Goal: Task Accomplishment & Management: Manage account settings

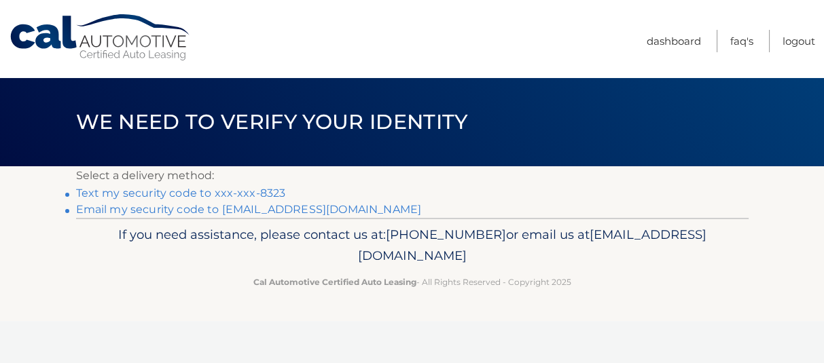
click at [255, 196] on link "Text my security code to xxx-xxx-8323" at bounding box center [181, 193] width 210 height 13
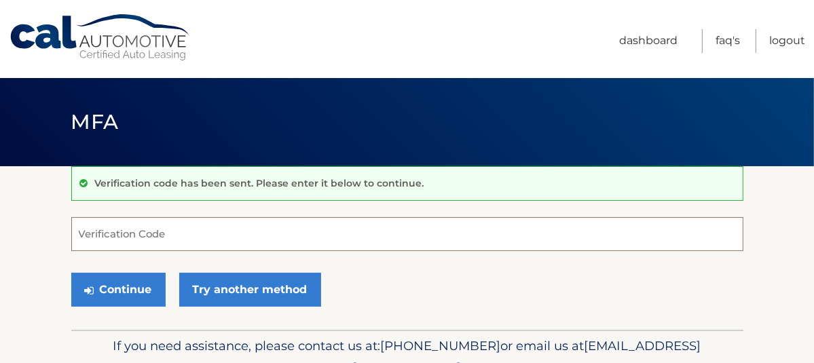
click at [221, 231] on input "Verification Code" at bounding box center [407, 234] width 672 height 34
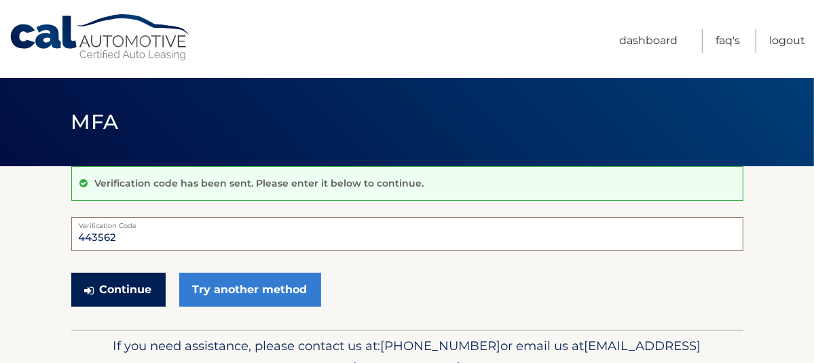
type input "443562"
click at [129, 290] on button "Continue" at bounding box center [118, 290] width 94 height 34
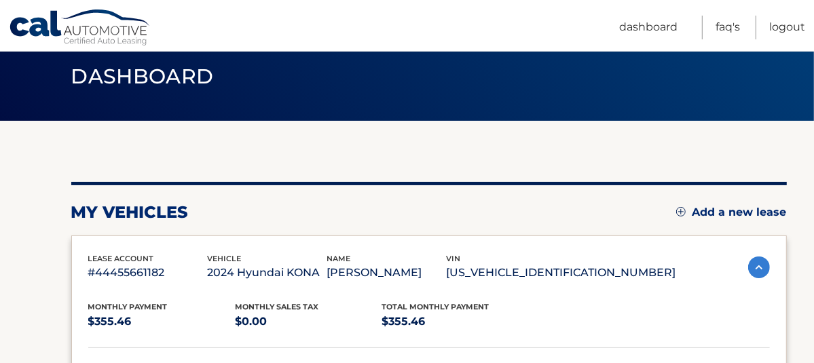
scroll to position [123, 0]
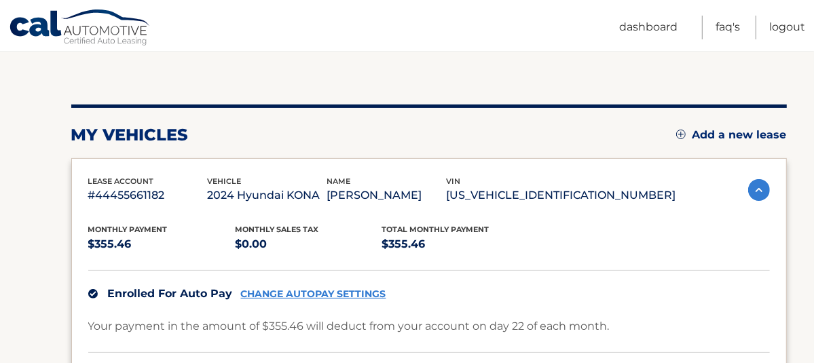
click at [352, 293] on link "CHANGE AUTOPAY SETTINGS" at bounding box center [313, 295] width 145 height 12
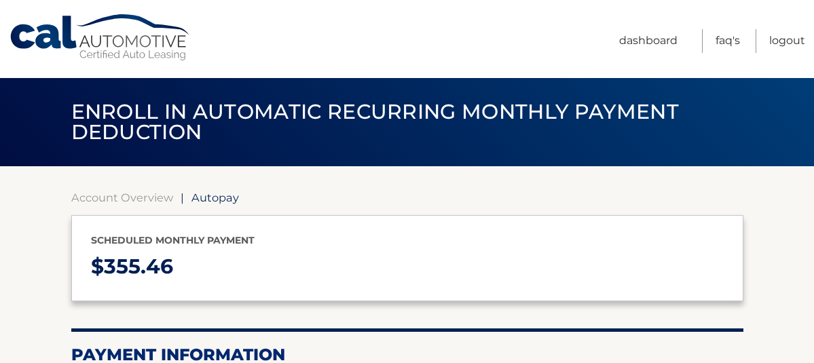
select select "ODFjYTVkMTAtMDRjZS00OTA5LWIwNzYtNDNhN2RmYmFiZDll"
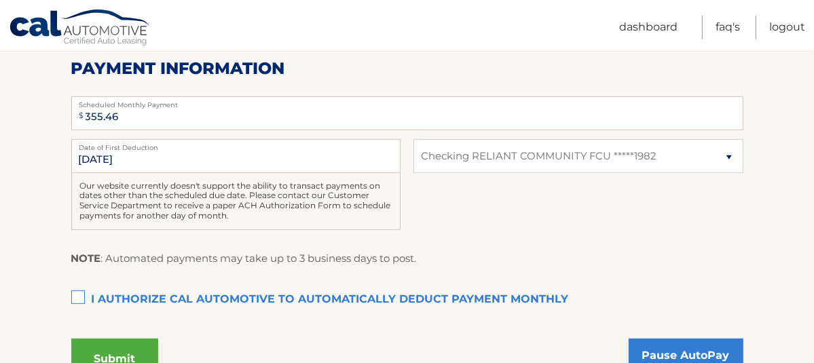
scroll to position [367, 0]
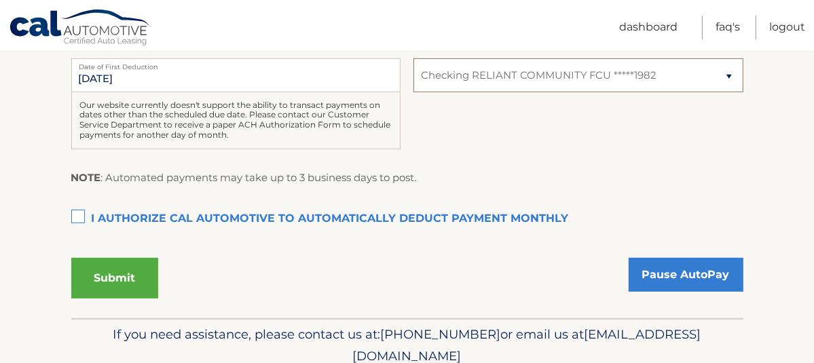
click at [726, 76] on select "Select Bank Account Checking RELIANT COMMUNITY FCU *****1982" at bounding box center [578, 75] width 329 height 34
click at [523, 19] on nav "Menu Dashboard FAQ's Logout" at bounding box center [504, 25] width 602 height 51
